Goal: Task Accomplishment & Management: Use online tool/utility

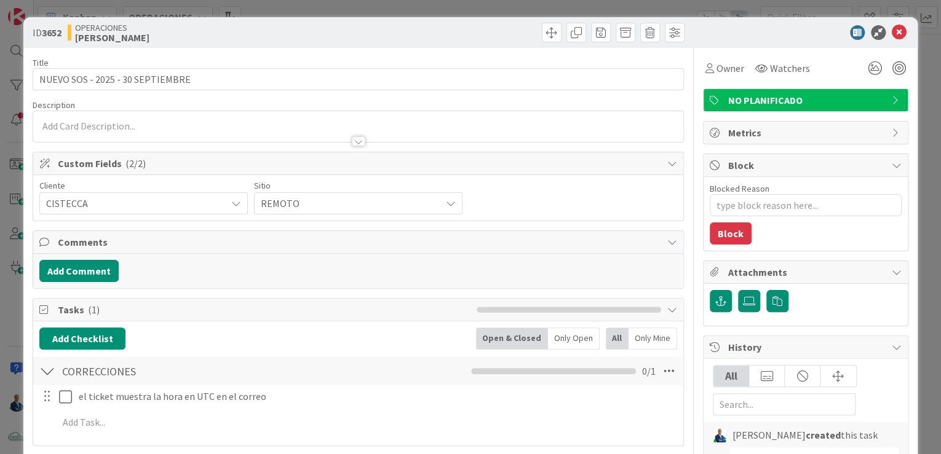
type textarea "x"
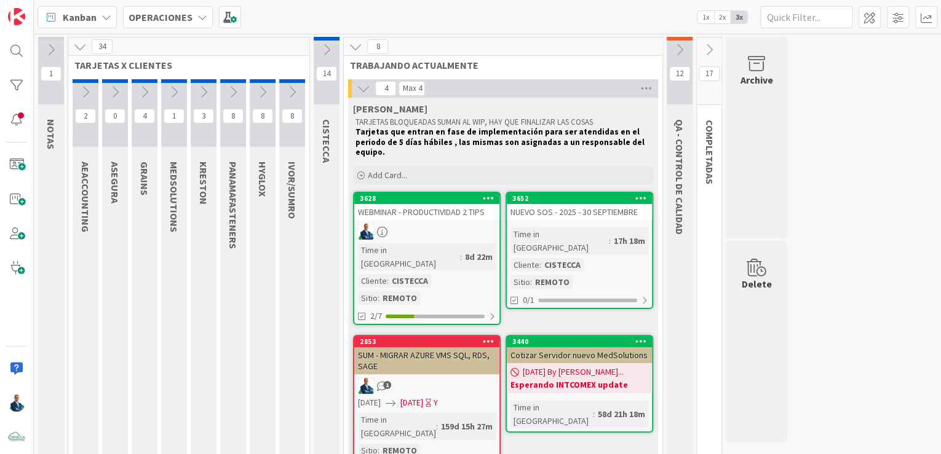
click at [256, 97] on icon at bounding box center [263, 92] width 14 height 14
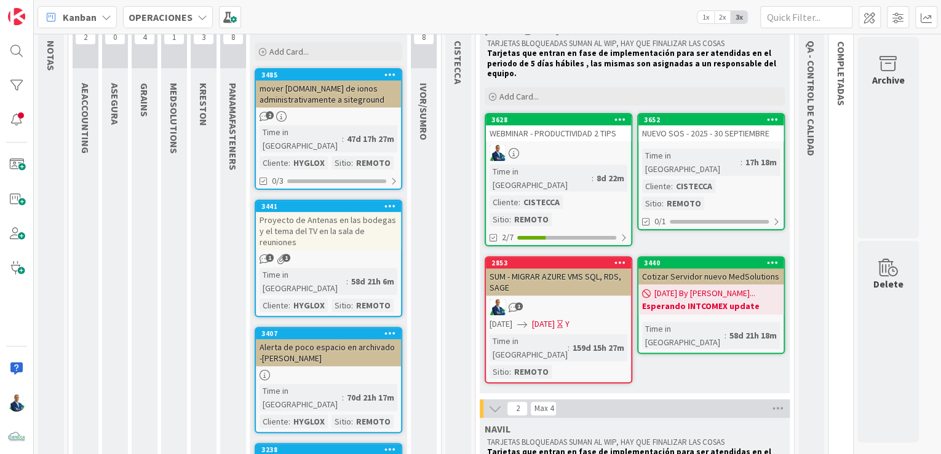
scroll to position [54, 0]
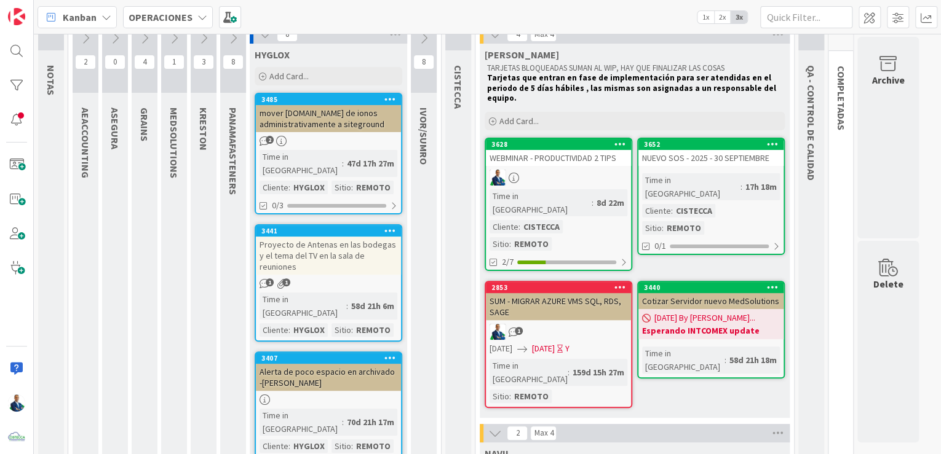
click at [348, 123] on div "mover [DOMAIN_NAME] de ionos administrativamente a siteground" at bounding box center [328, 118] width 145 height 27
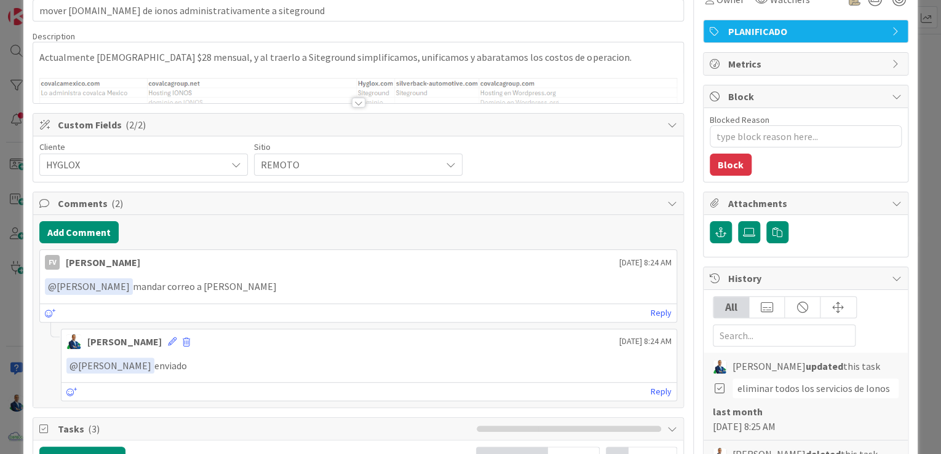
scroll to position [148, 0]
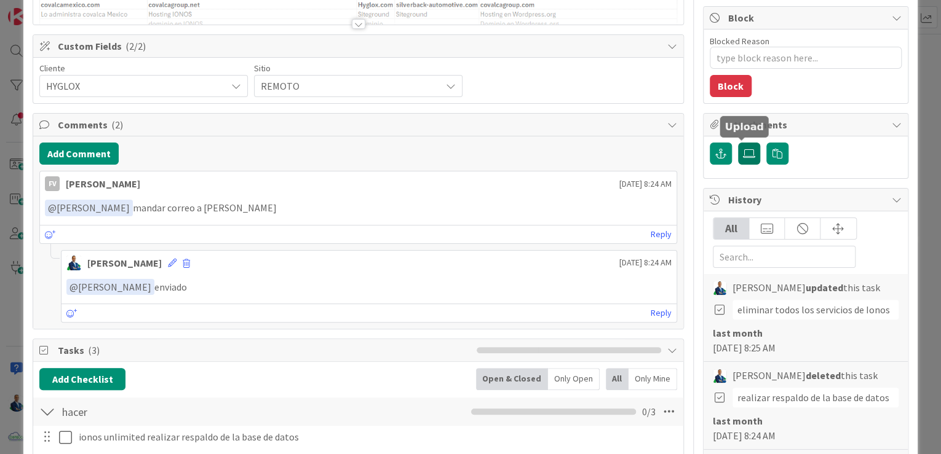
click at [738, 154] on label at bounding box center [749, 154] width 22 height 22
click at [738, 143] on input "file" at bounding box center [738, 143] width 0 height 0
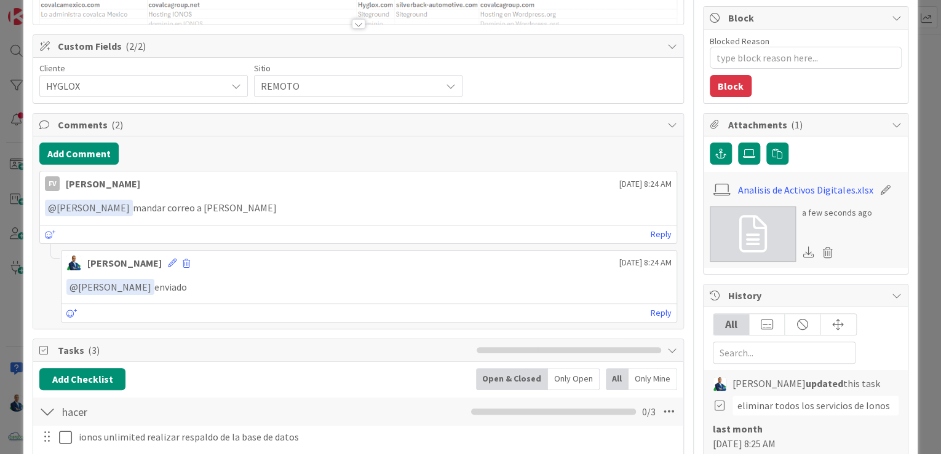
click at [922, 111] on div "ID 3485 OPERACIONES HYGLOX Title 64 / 128 mover [DOMAIN_NAME] de ionos administ…" at bounding box center [470, 227] width 941 height 454
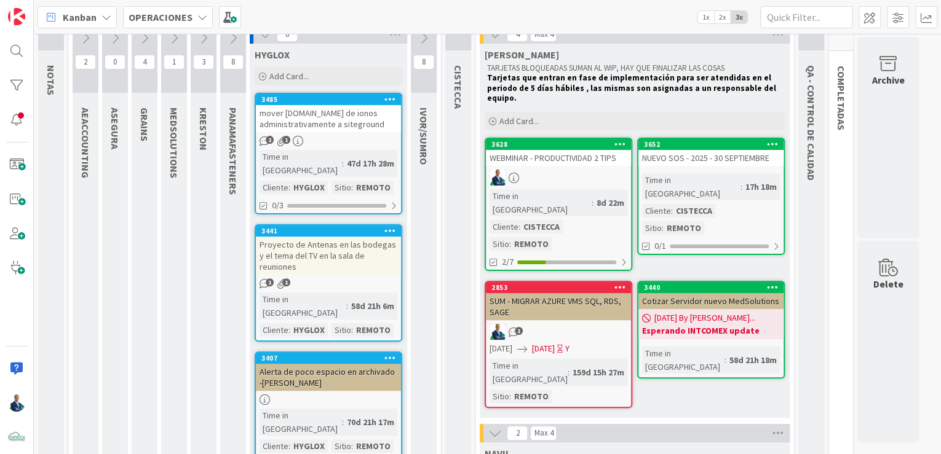
click at [317, 130] on div "mover [DOMAIN_NAME] de ionos administrativamente a siteground" at bounding box center [328, 118] width 145 height 27
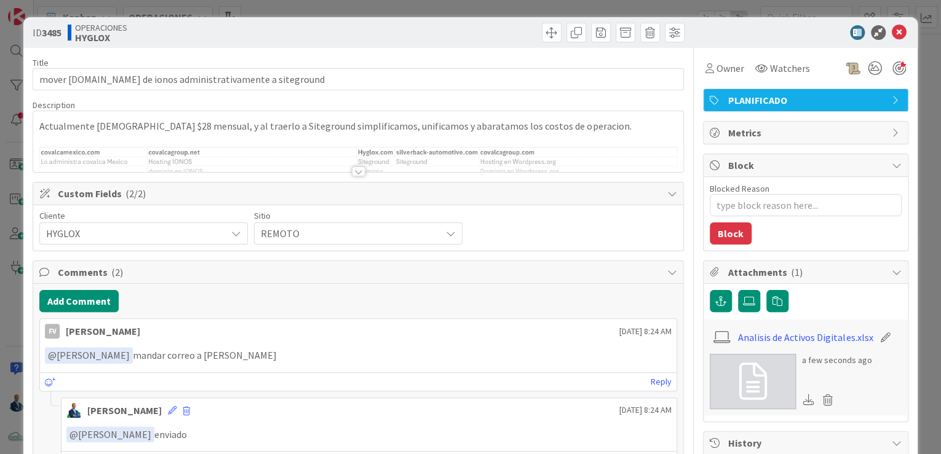
type textarea "x"
click at [891, 28] on icon at bounding box center [898, 32] width 15 height 15
